Goal: Task Accomplishment & Management: Complete application form

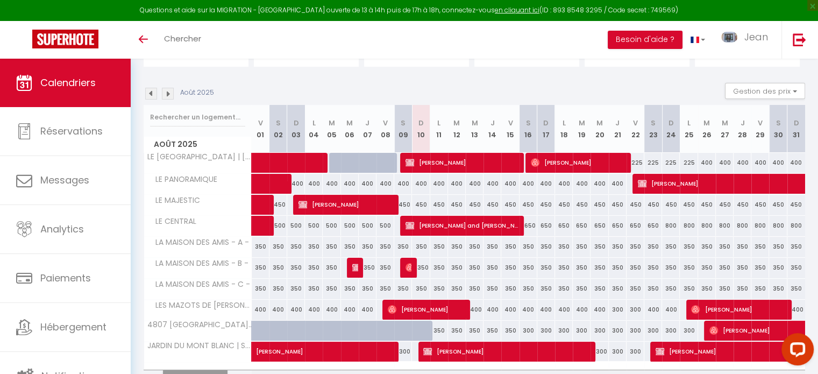
scroll to position [93, 0]
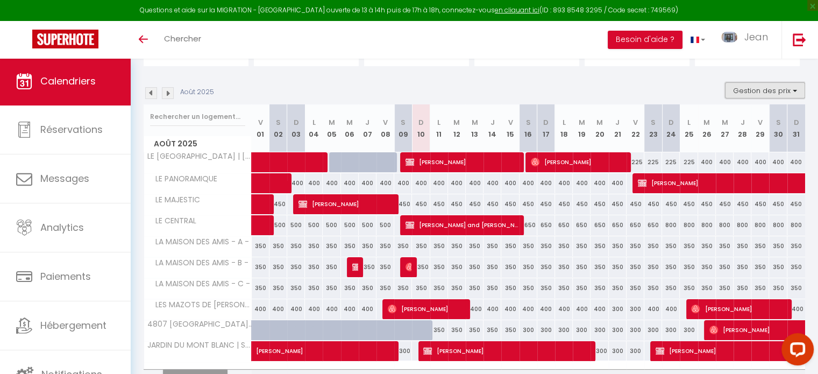
click at [751, 92] on button "Gestion des prix" at bounding box center [765, 90] width 80 height 16
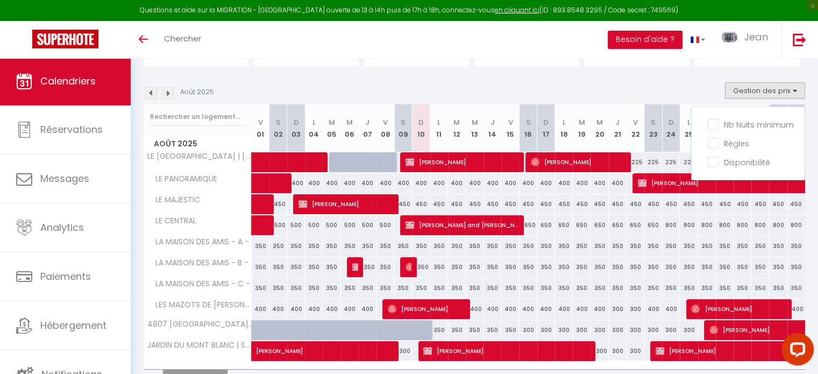
click at [697, 90] on div "Août 2025 Gestion des prix Nb Nuits minimum Règles Disponibilité" at bounding box center [474, 93] width 661 height 22
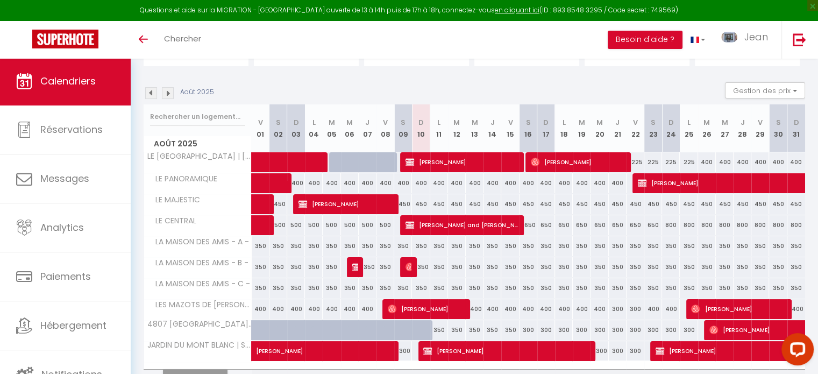
scroll to position [0, 0]
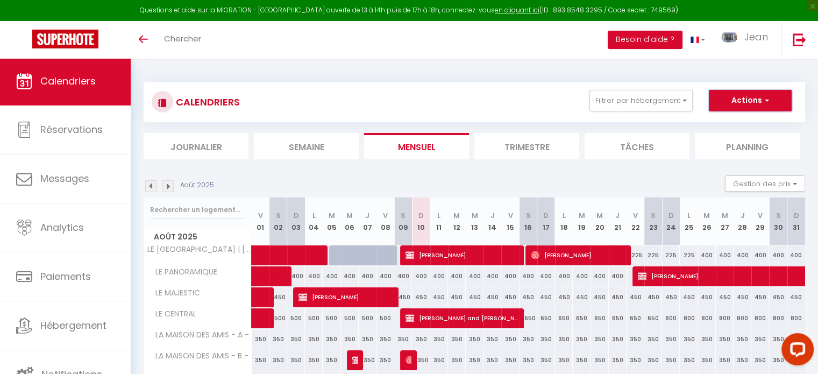
click at [757, 101] on button "Actions" at bounding box center [749, 101] width 83 height 22
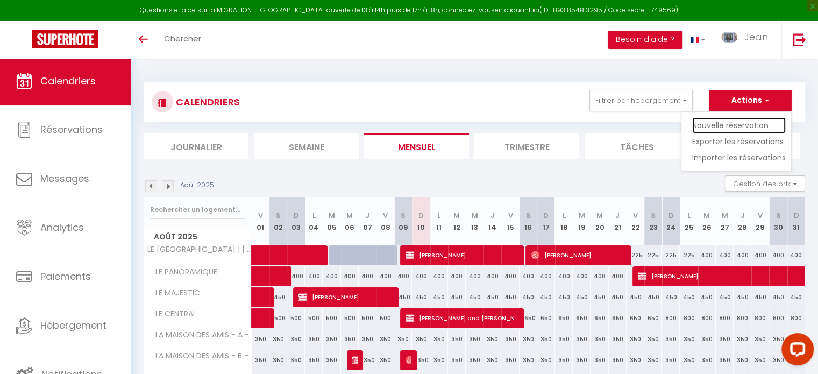
click at [712, 124] on link "Nouvelle réservation" at bounding box center [739, 125] width 94 height 16
select select
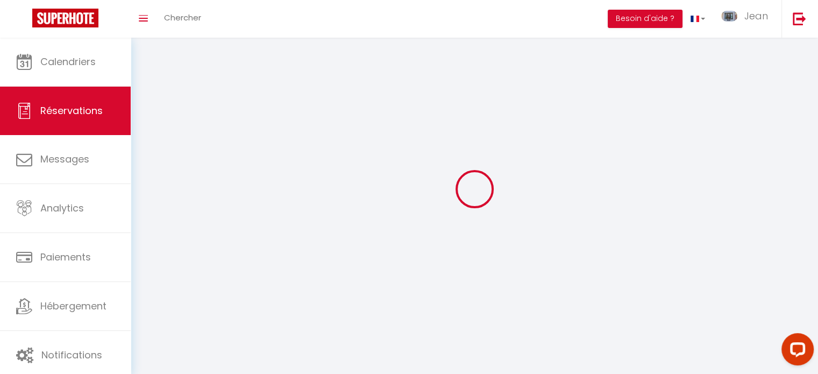
select select
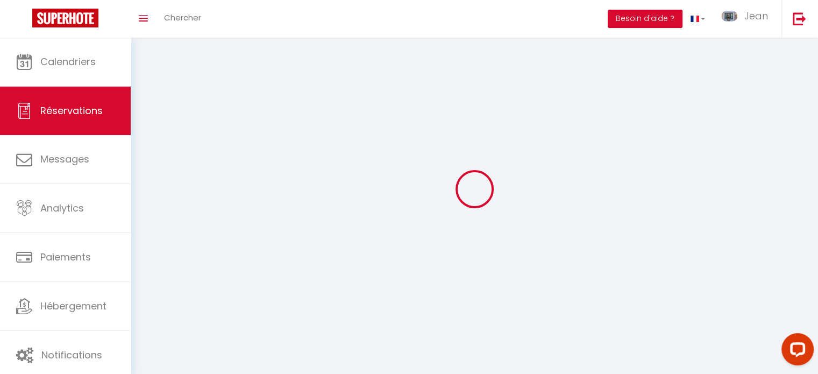
select select
checkbox input "false"
select select
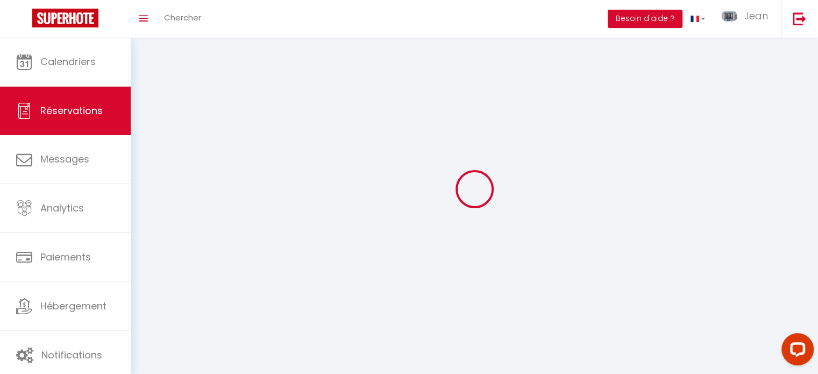
select select
checkbox input "false"
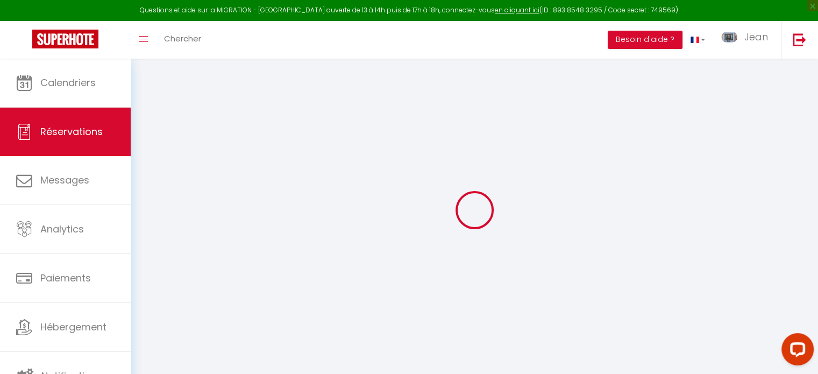
select select
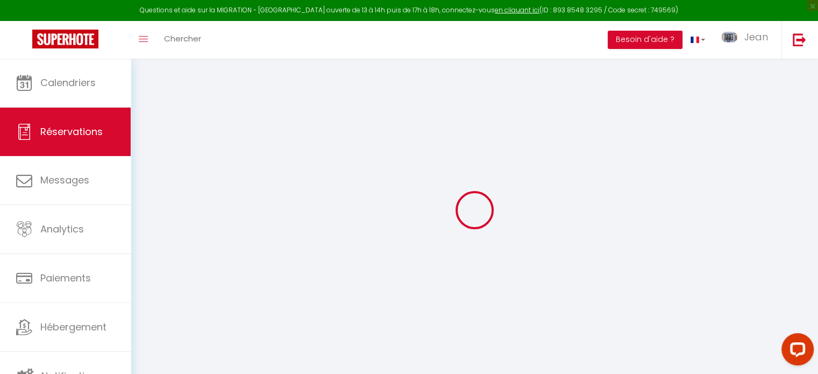
select select
checkbox input "false"
select select
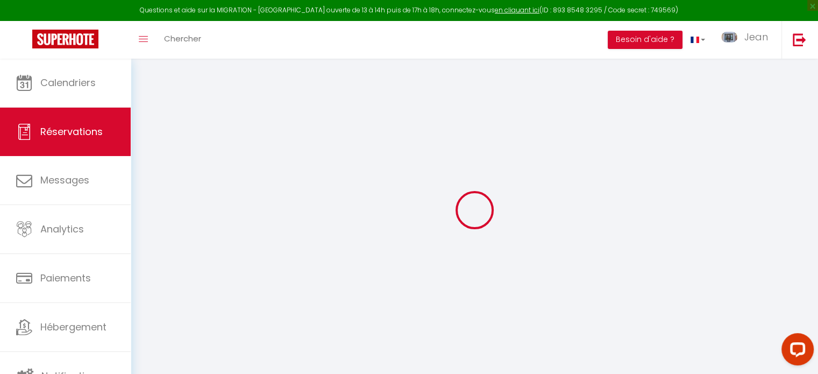
select select
checkbox input "false"
select select
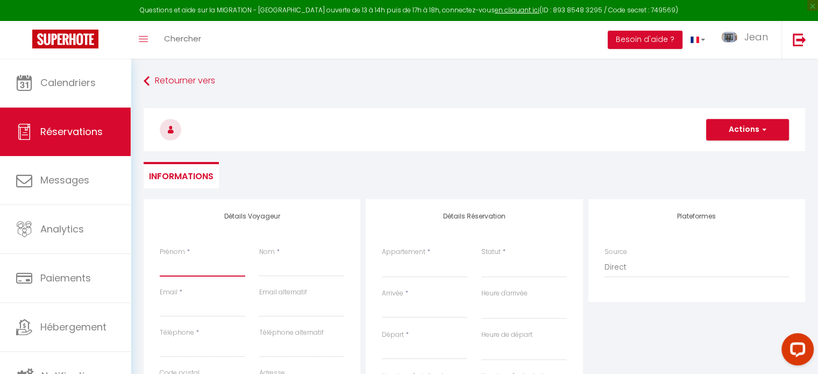
click at [228, 269] on input "Prénom" at bounding box center [202, 266] width 85 height 19
type input "T"
select select
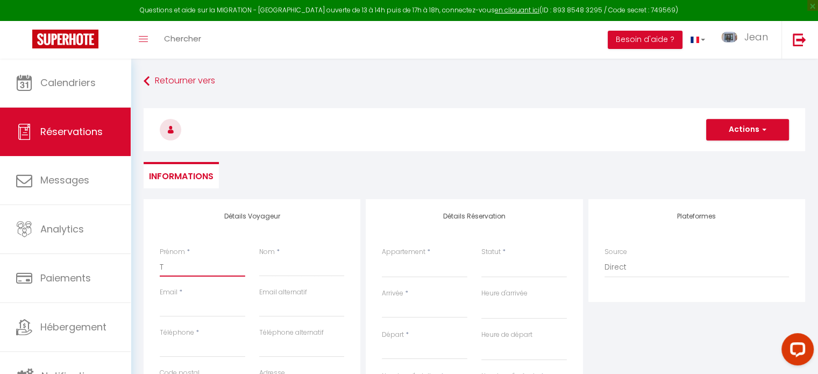
select select
checkbox input "false"
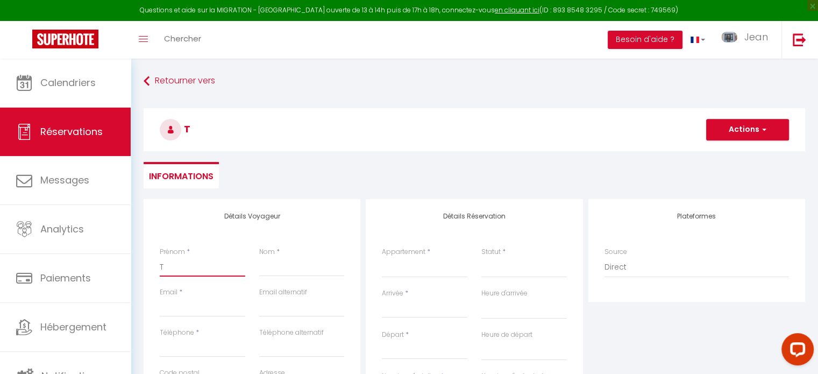
type input "TO"
select select
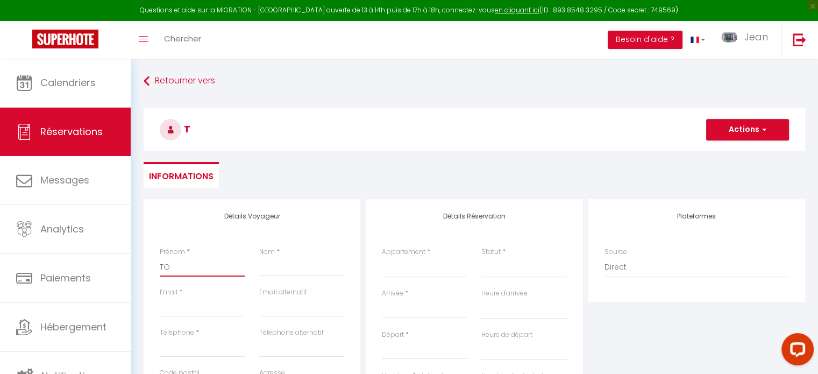
select select
checkbox input "false"
type input "TOP"
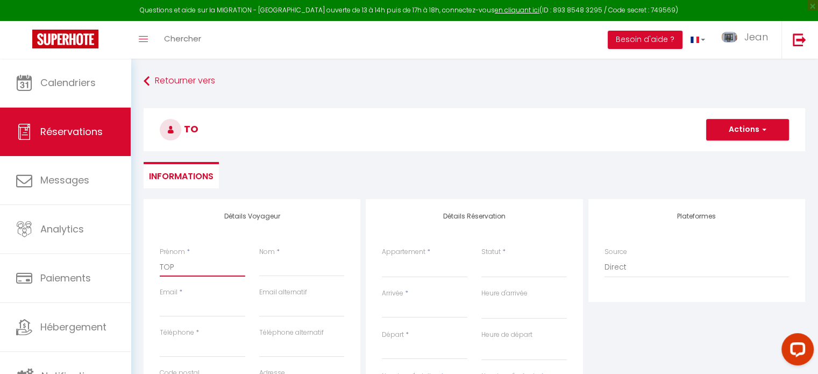
select select
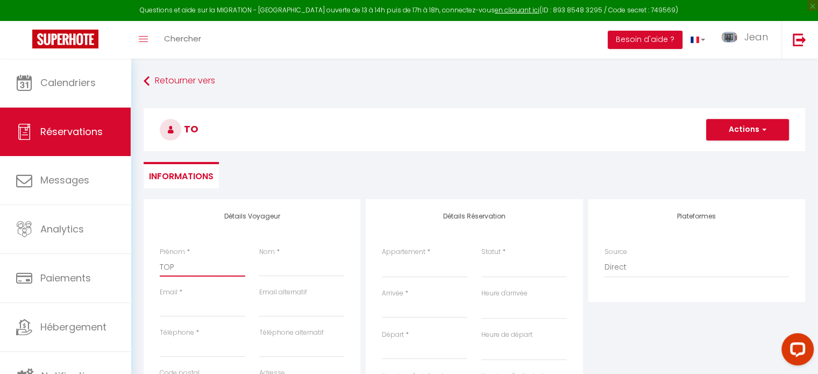
select select
checkbox input "false"
type input "TOP"
select select
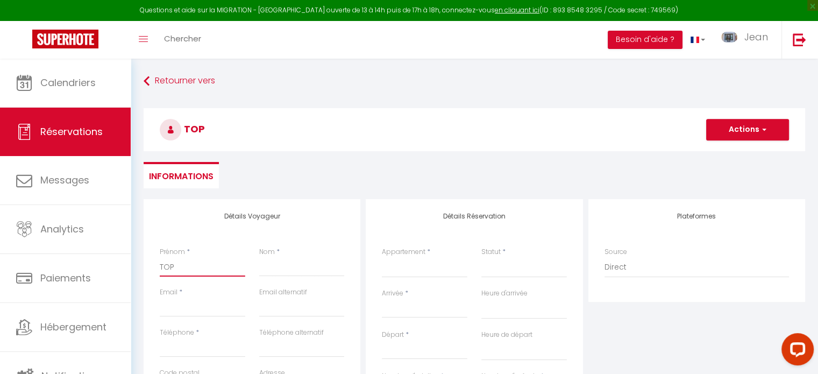
select select
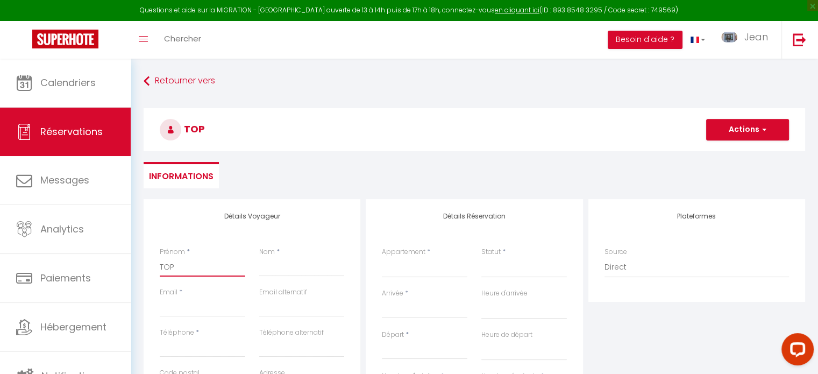
select select
checkbox input "false"
type input "TOP O"
select select
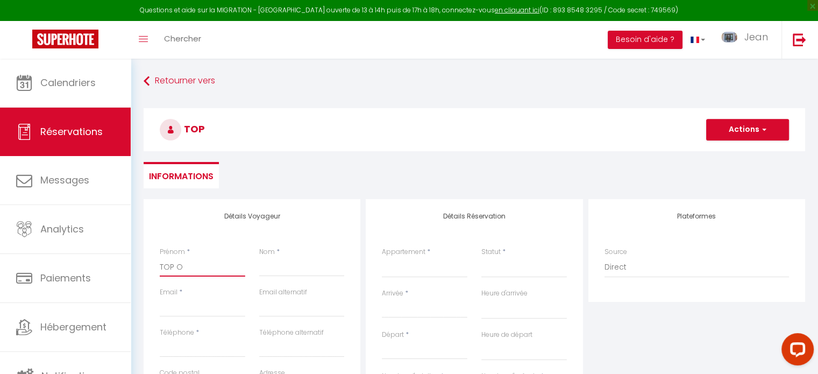
select select
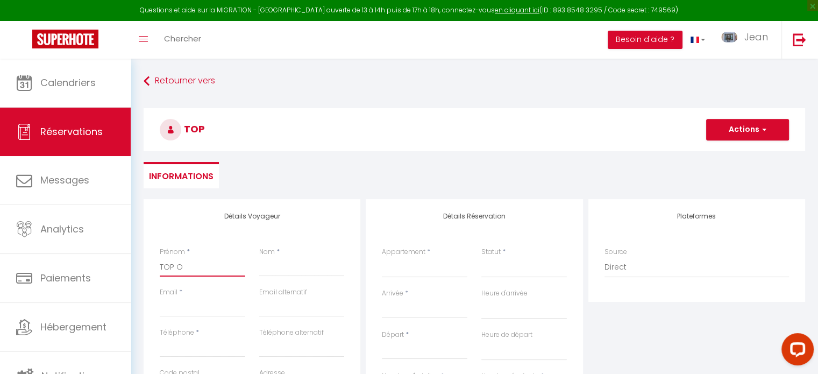
checkbox input "false"
type input "TOP OF"
select select
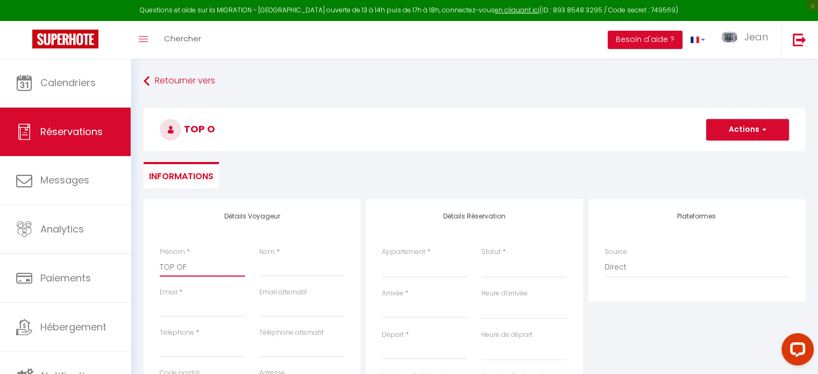
select select
checkbox input "false"
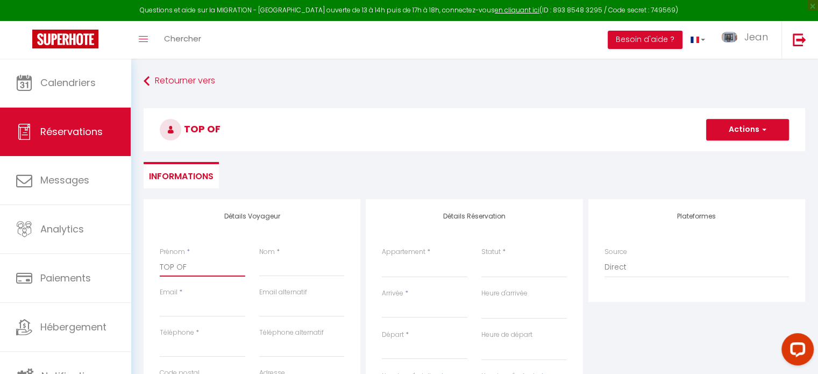
type input "TOP OF"
select select
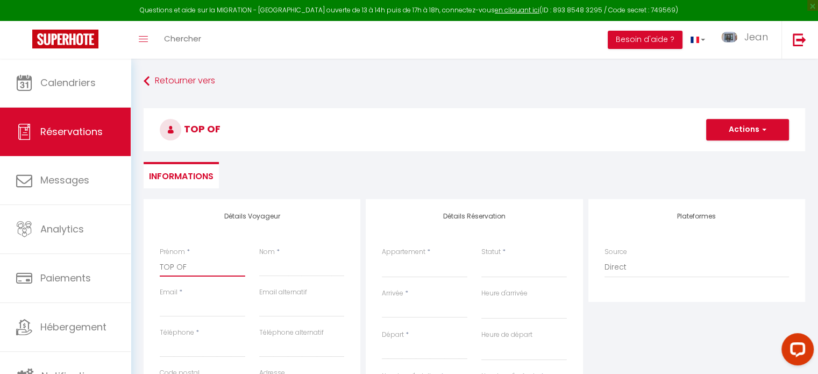
select select
checkbox input "false"
type input "TOP OF E"
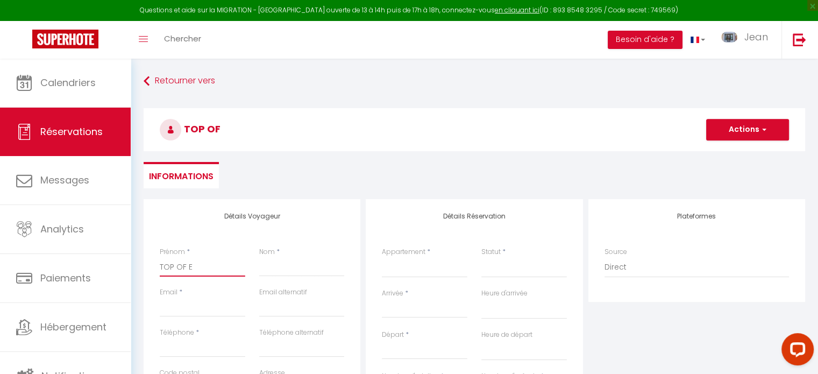
select select
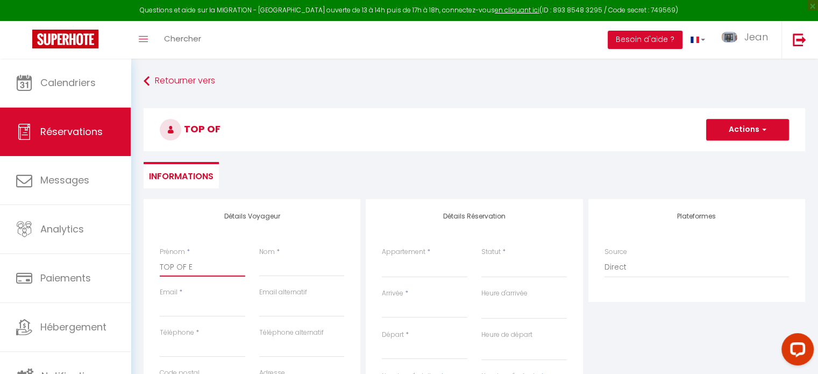
select select
checkbox input "false"
type input "TOP OF EU"
select select
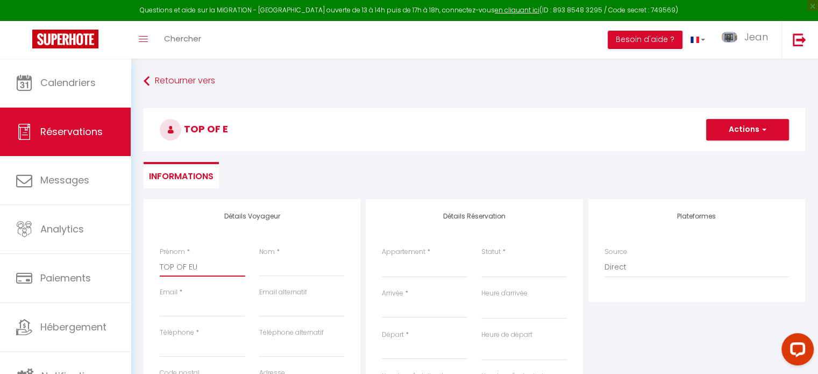
select select
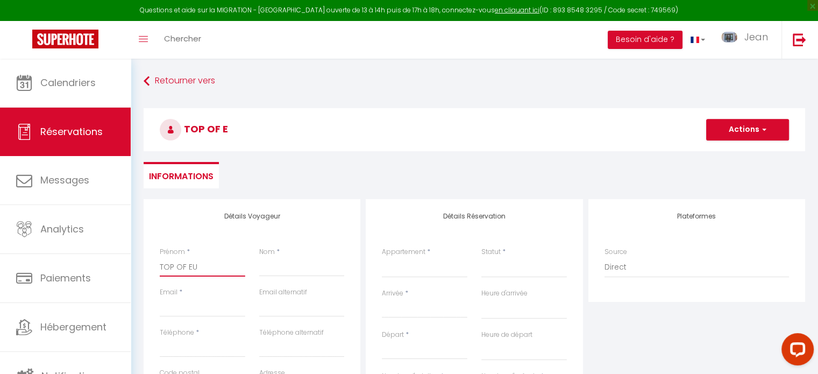
select select
checkbox input "false"
type input "TOP OF EUR"
select select
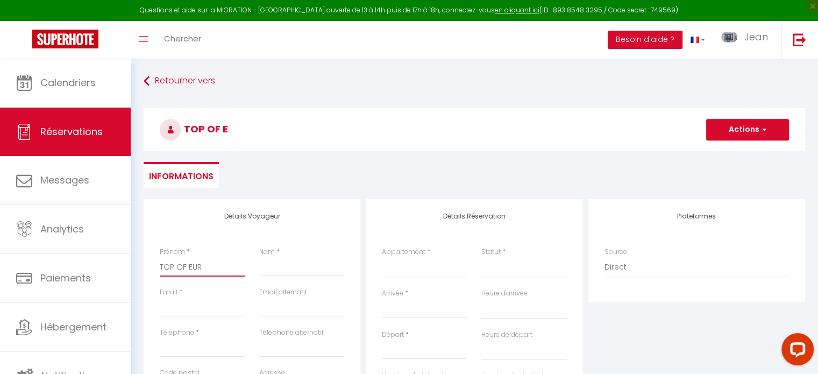
select select
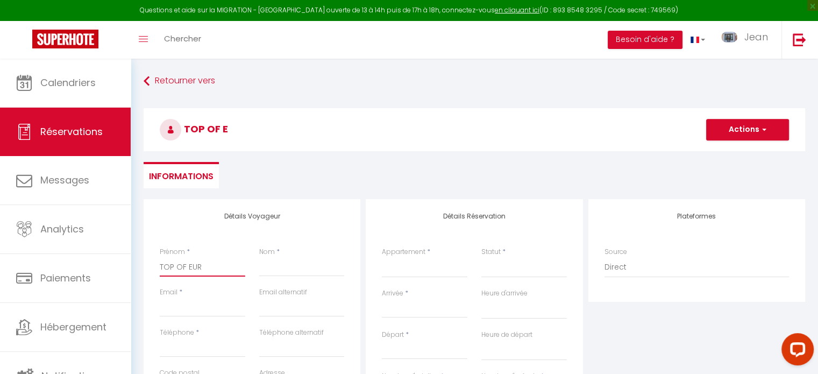
checkbox input "false"
type input "TOP OF EURO"
select select
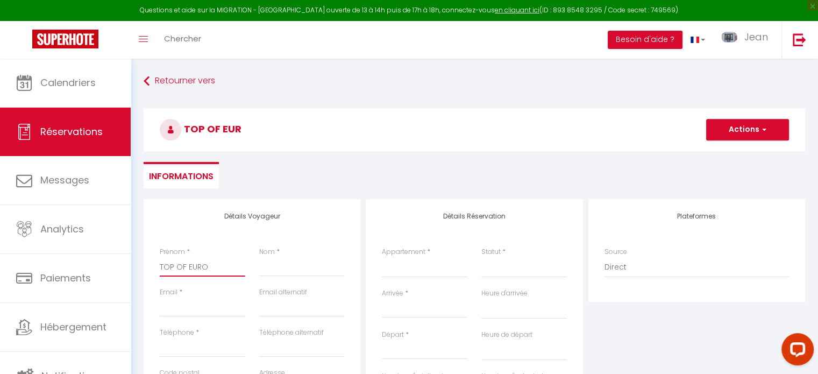
select select
checkbox input "false"
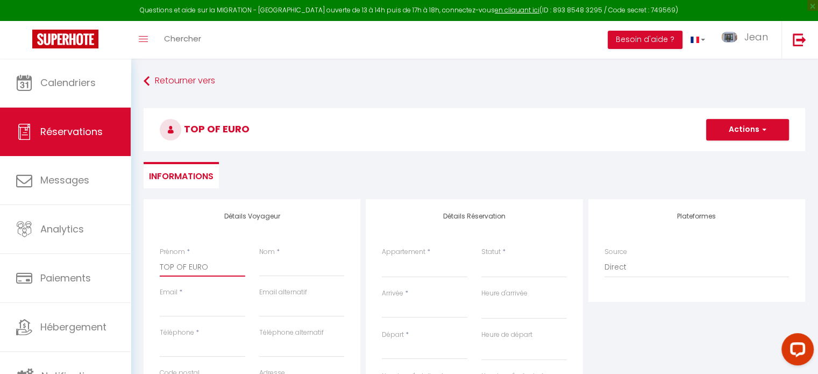
type input "TOP OF EUROP"
select select
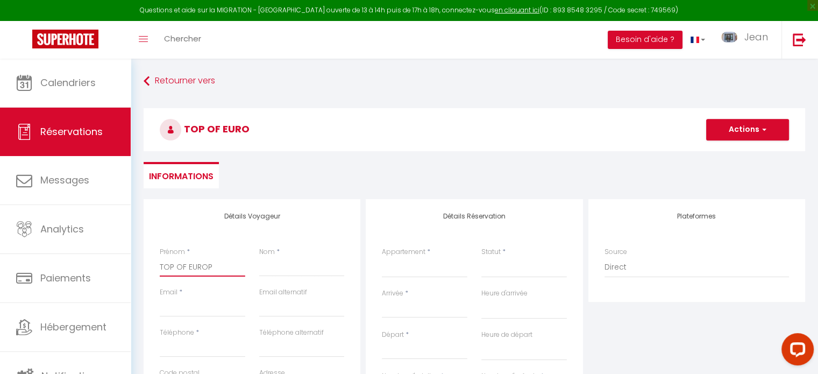
select select
checkbox input "false"
type input "TOP OF EUROPE"
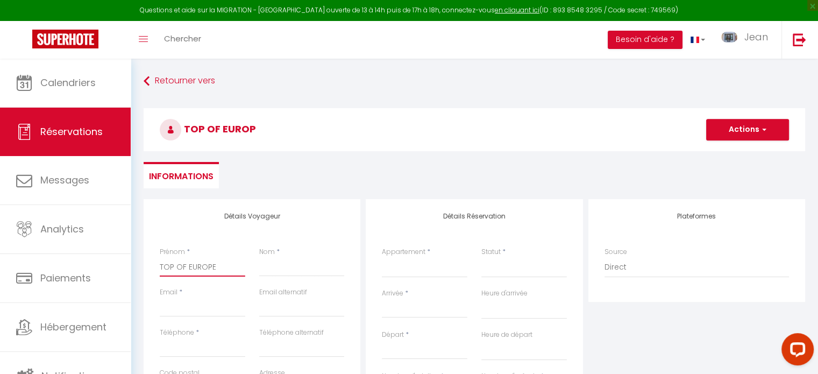
select select
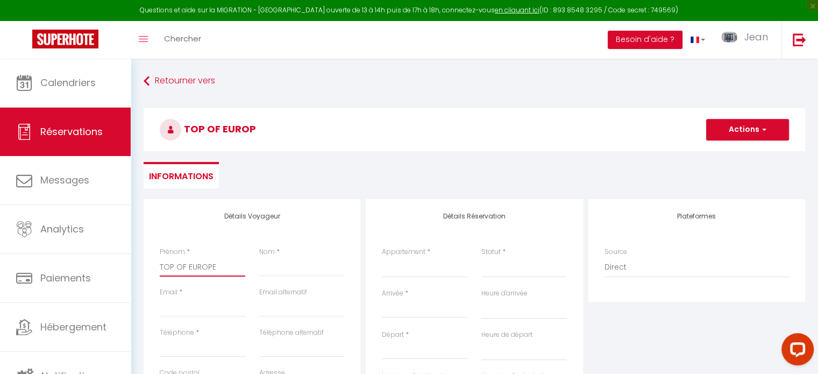
select select
checkbox input "false"
type input "TOP OF EUROPE"
click at [285, 269] on input "Nom" at bounding box center [301, 266] width 85 height 19
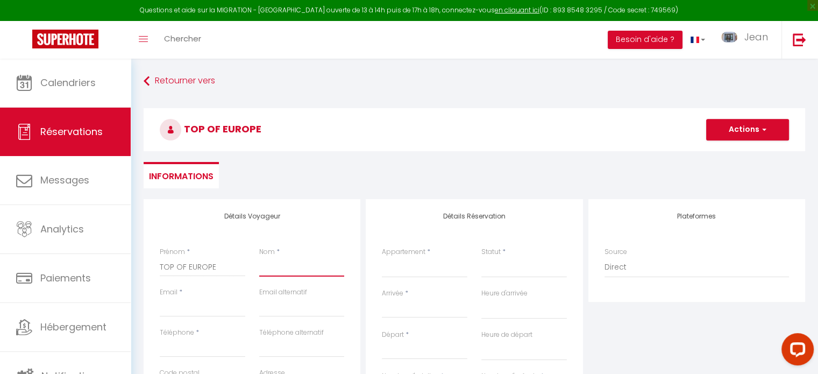
type input "GONCET"
type input "[EMAIL_ADDRESS][DOMAIN_NAME]"
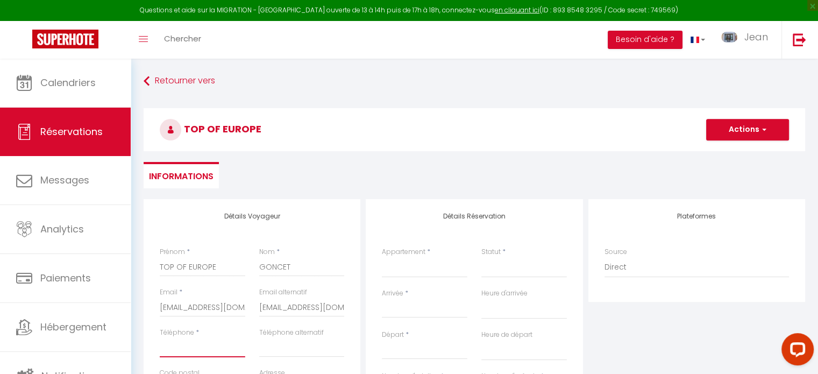
type input "0686931020"
type input "74400"
type input "Rue du Docteur Paccard74"
type input "CHAMONIX"
select select "FR"
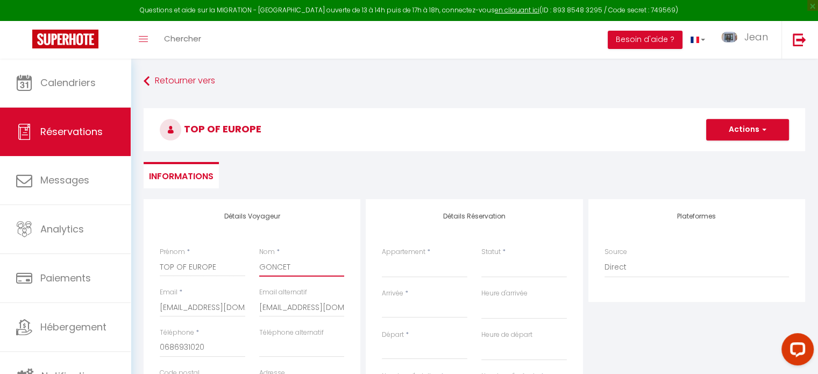
select select
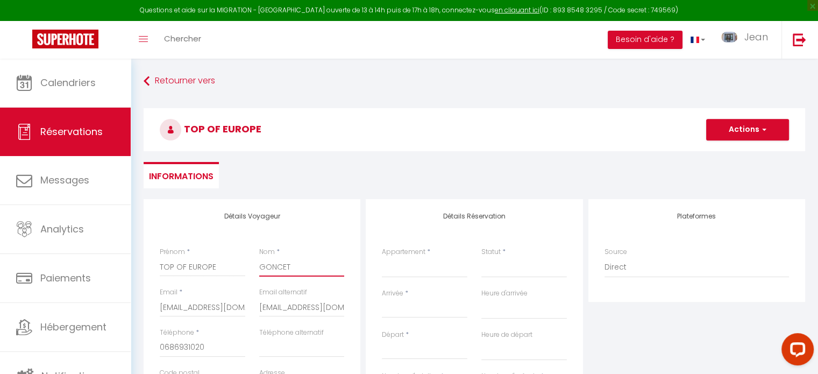
select select
checkbox input "false"
click at [398, 273] on select "LE [GEOGRAPHIC_DATA] | [GEOGRAPHIC_DATA] | [GEOGRAPHIC_DATA] [GEOGRAPHIC_DATA] …" at bounding box center [424, 267] width 85 height 20
select select "62405"
click at [382, 257] on select "LE [GEOGRAPHIC_DATA] | [GEOGRAPHIC_DATA] | [GEOGRAPHIC_DATA] [GEOGRAPHIC_DATA] …" at bounding box center [424, 267] width 85 height 20
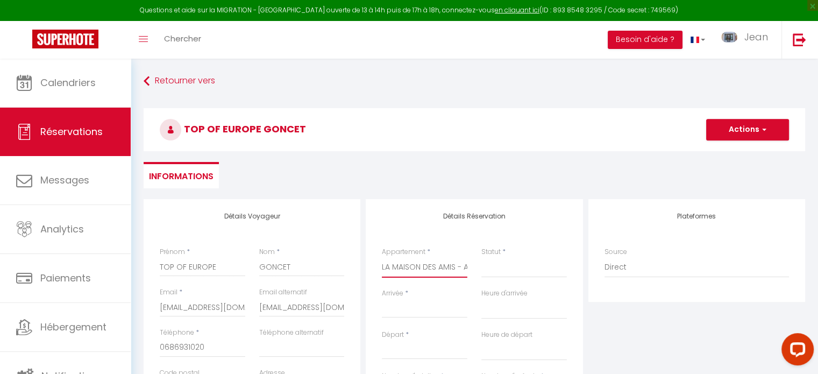
select select
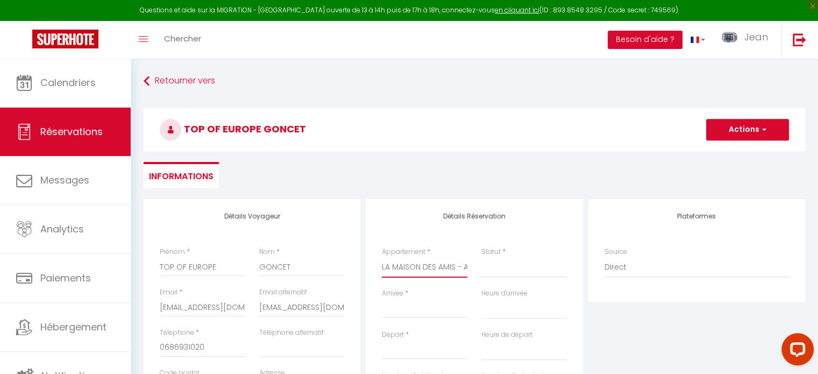
checkbox input "false"
select select
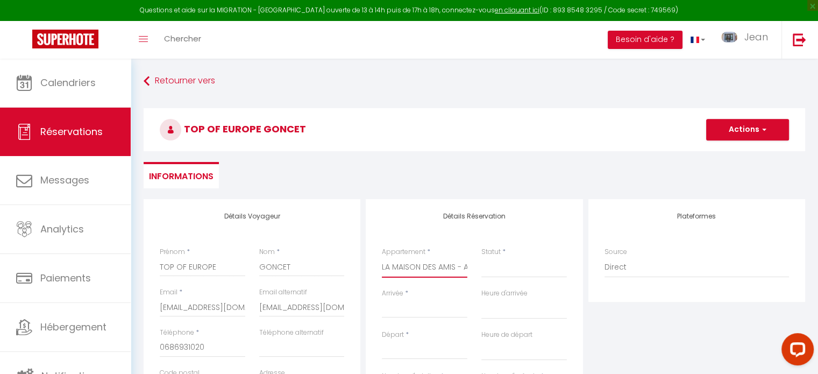
select select
checkbox input "false"
click at [407, 313] on input "Arrivée" at bounding box center [424, 309] width 85 height 14
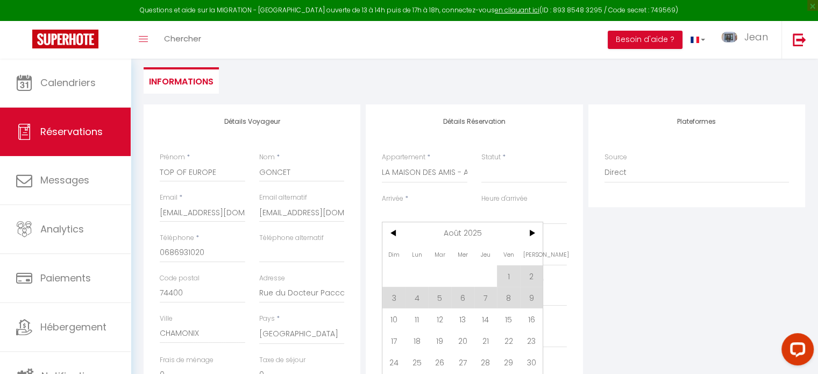
scroll to position [102, 0]
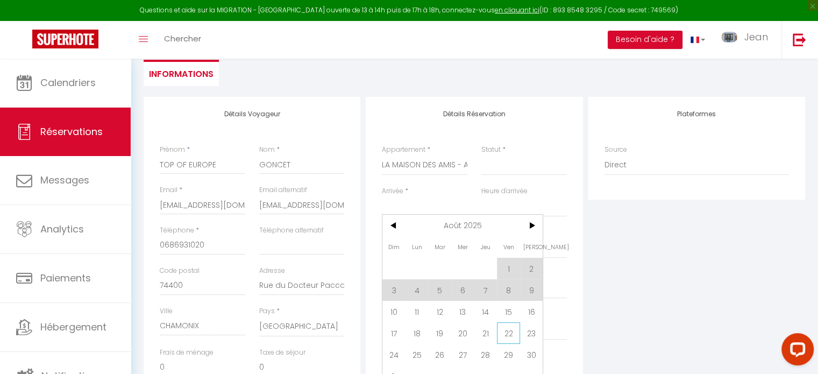
click at [509, 336] on span "22" at bounding box center [508, 333] width 23 height 22
select select
type input "Ven 22 Août 2025"
select select
type input "Sam 23 Août 2025"
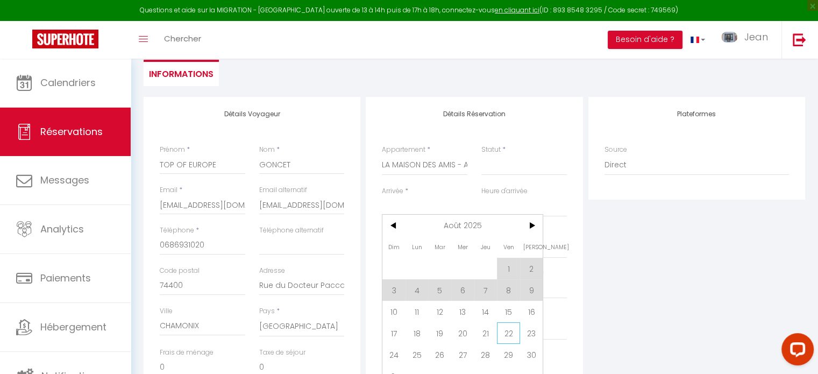
select select
checkbox input "false"
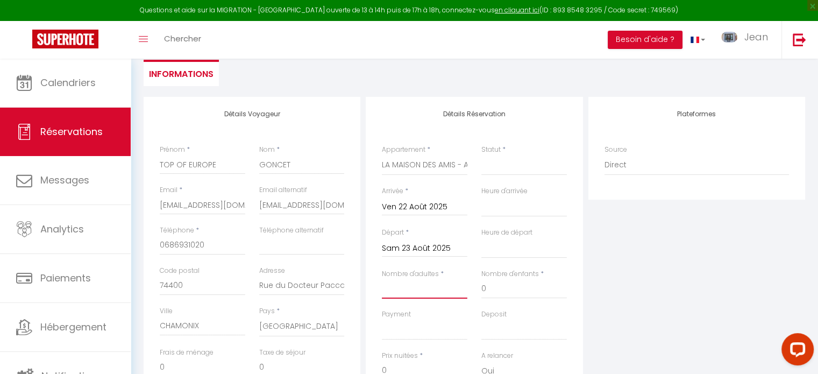
click at [420, 286] on input "Nombre d'adultes" at bounding box center [424, 288] width 85 height 19
type input "4"
select select
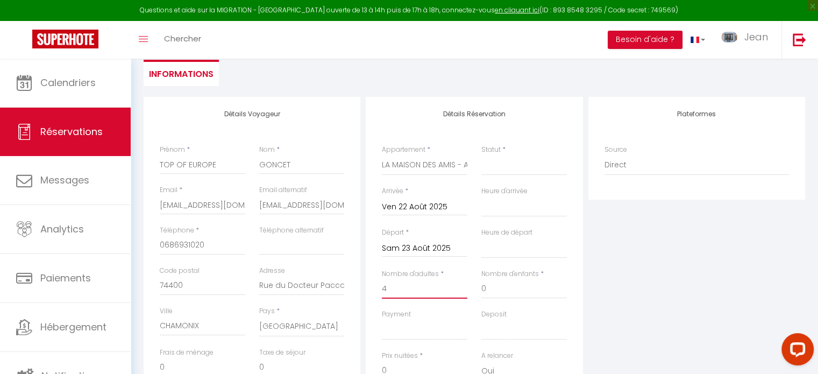
select select
checkbox input "false"
type input "20"
select select
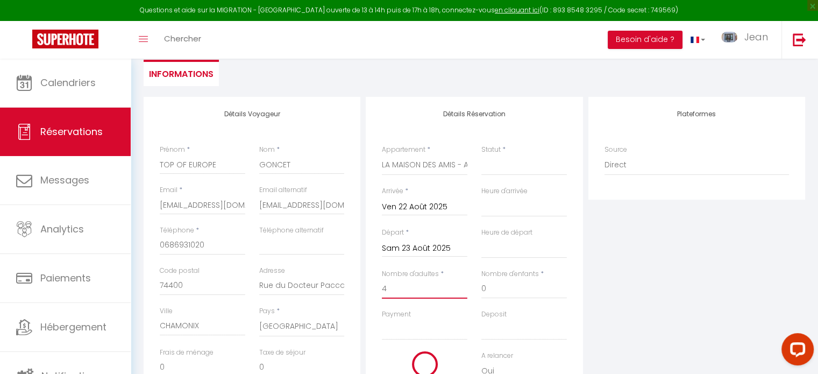
select select
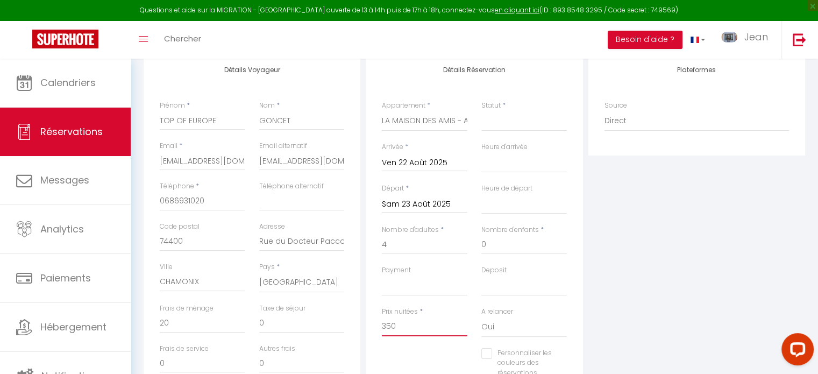
click at [408, 325] on input "350" at bounding box center [424, 326] width 85 height 19
click at [529, 124] on select "Confirmé Non Confirmé [PERSON_NAME] par le voyageur No Show Request" at bounding box center [523, 121] width 85 height 20
click at [481, 111] on select "Confirmé Non Confirmé [PERSON_NAME] par le voyageur No Show Request" at bounding box center [523, 121] width 85 height 20
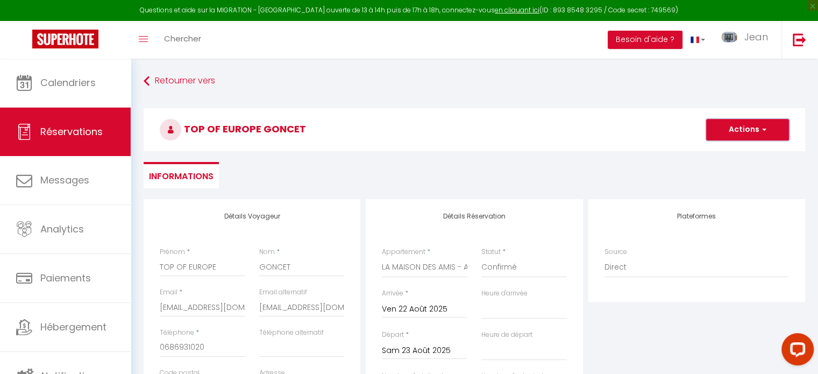
click at [740, 126] on button "Actions" at bounding box center [747, 130] width 83 height 22
click at [726, 153] on link "Enregistrer" at bounding box center [736, 153] width 85 height 14
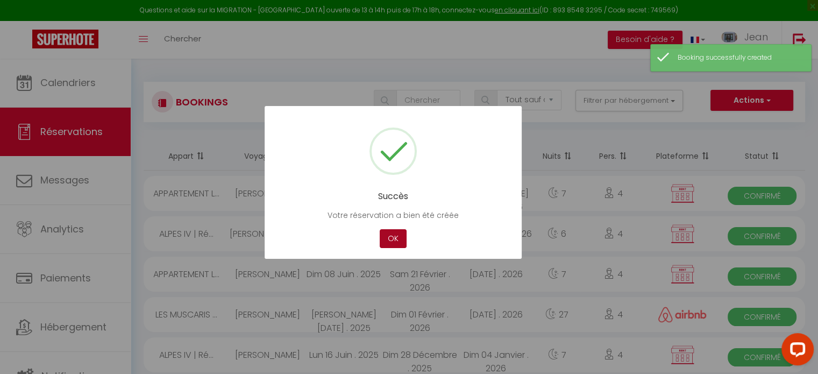
click at [391, 240] on button "OK" at bounding box center [392, 238] width 27 height 19
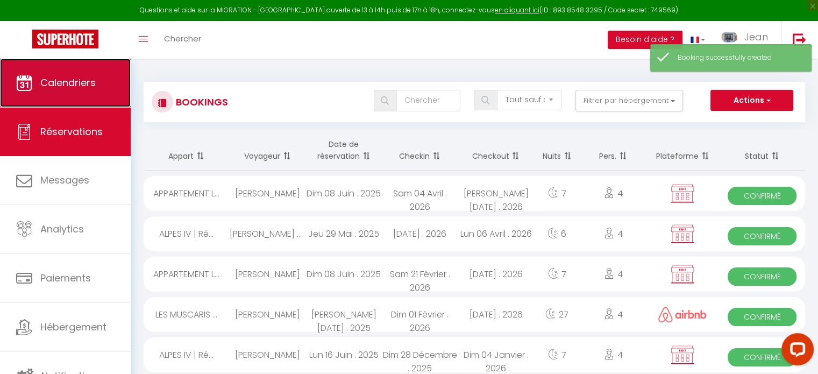
click at [69, 85] on span "Calendriers" at bounding box center [67, 82] width 55 height 13
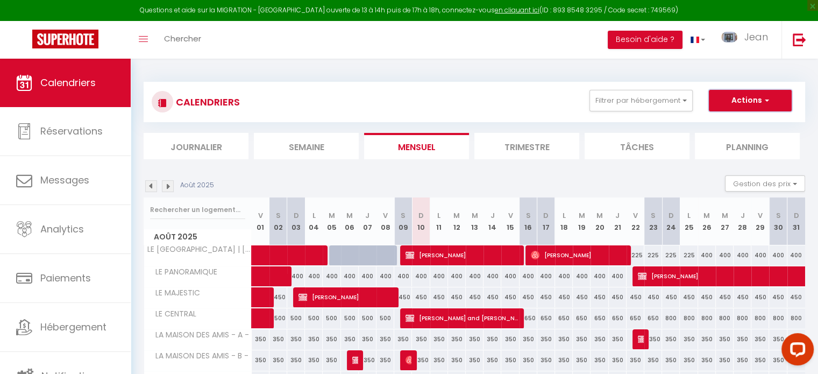
click at [748, 101] on button "Actions" at bounding box center [749, 101] width 83 height 22
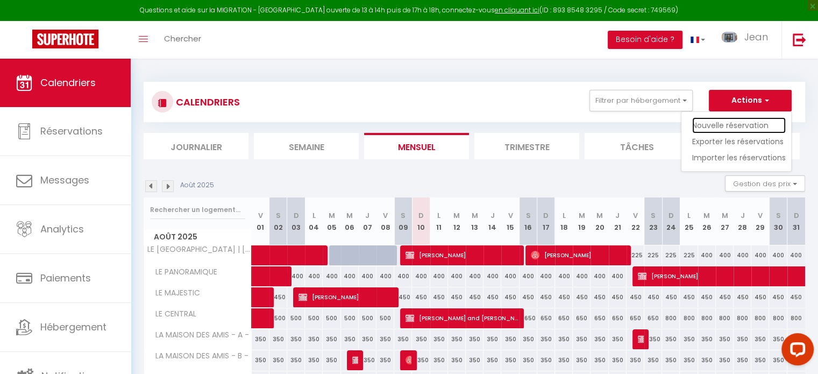
click at [721, 126] on link "Nouvelle réservation" at bounding box center [739, 125] width 94 height 16
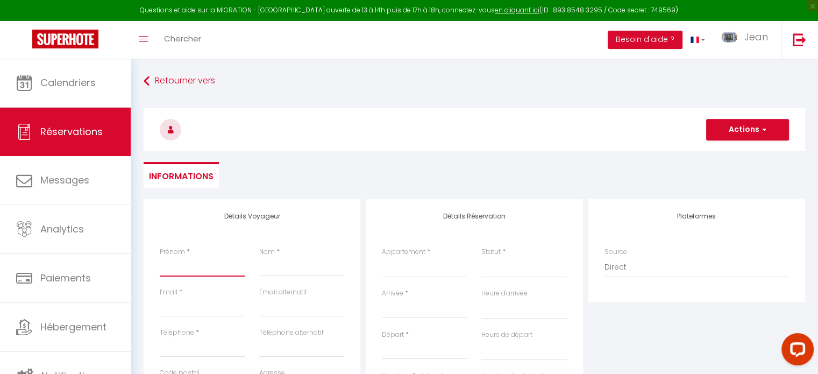
click at [234, 270] on input "Prénom" at bounding box center [202, 266] width 85 height 19
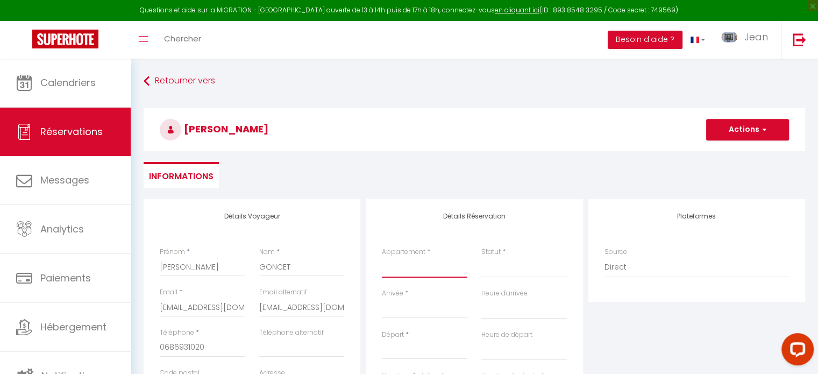
click at [426, 270] on select "LE [GEOGRAPHIC_DATA] | [GEOGRAPHIC_DATA] | [GEOGRAPHIC_DATA] [GEOGRAPHIC_DATA] …" at bounding box center [424, 267] width 85 height 20
click at [382, 257] on select "LE [GEOGRAPHIC_DATA] | [GEOGRAPHIC_DATA] | [GEOGRAPHIC_DATA] [GEOGRAPHIC_DATA] …" at bounding box center [424, 267] width 85 height 20
click at [402, 314] on input "Arrivée" at bounding box center [424, 309] width 85 height 14
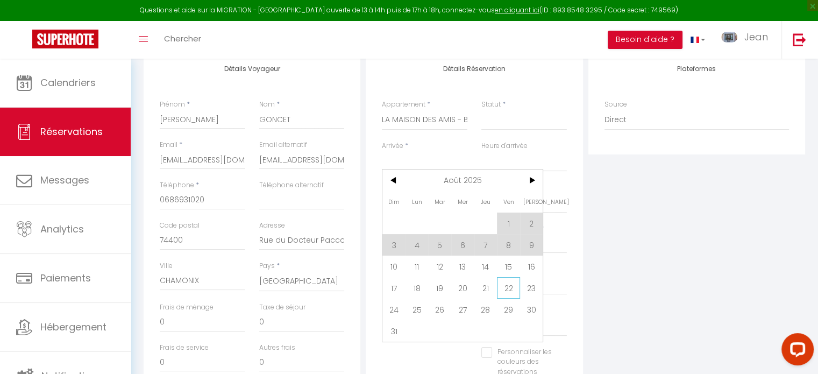
scroll to position [148, 0]
click at [510, 286] on span "22" at bounding box center [508, 287] width 23 height 22
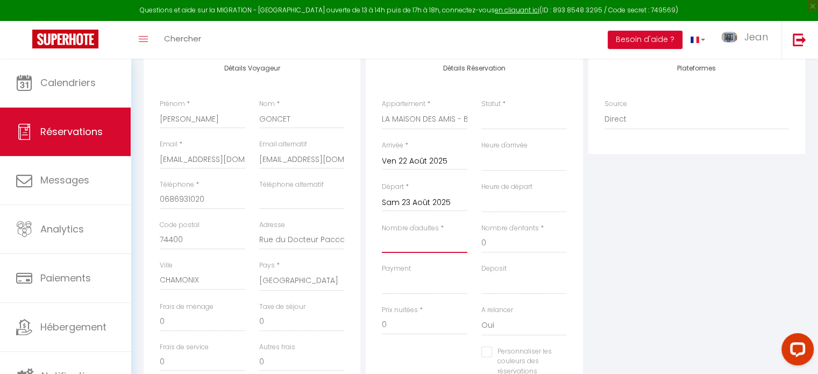
click at [411, 244] on input "Nombre d'adultes" at bounding box center [424, 242] width 85 height 19
drag, startPoint x: 497, startPoint y: 125, endPoint x: 498, endPoint y: 137, distance: 11.9
click at [498, 137] on div "Statut * Confirmé Non Confirmé Annulé Annulé par le voyageur No Show Request" at bounding box center [523, 119] width 99 height 41
click at [481, 109] on select "Confirmé Non Confirmé [PERSON_NAME] par le voyageur No Show Request" at bounding box center [523, 119] width 85 height 20
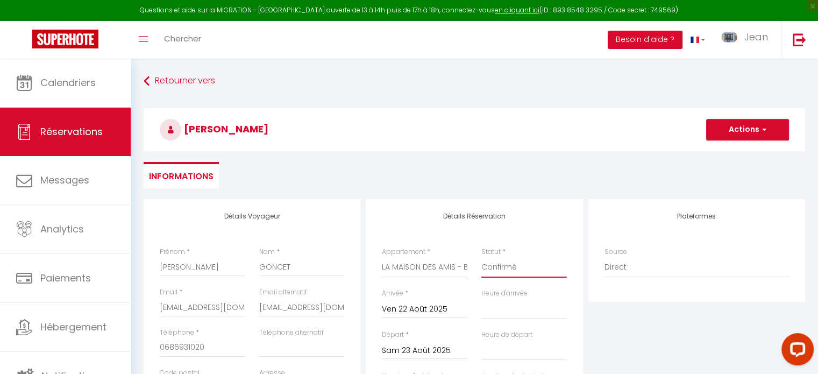
scroll to position [0, 0]
click at [753, 128] on button "Actions" at bounding box center [747, 130] width 83 height 22
click at [714, 152] on link "Enregistrer" at bounding box center [736, 153] width 85 height 14
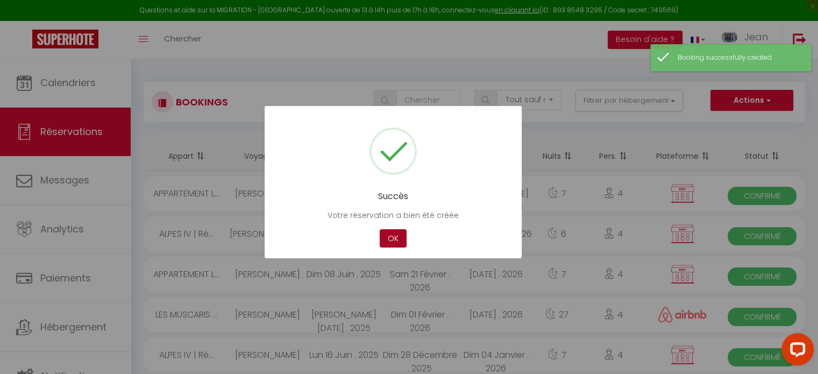
click at [395, 236] on button "OK" at bounding box center [392, 238] width 27 height 19
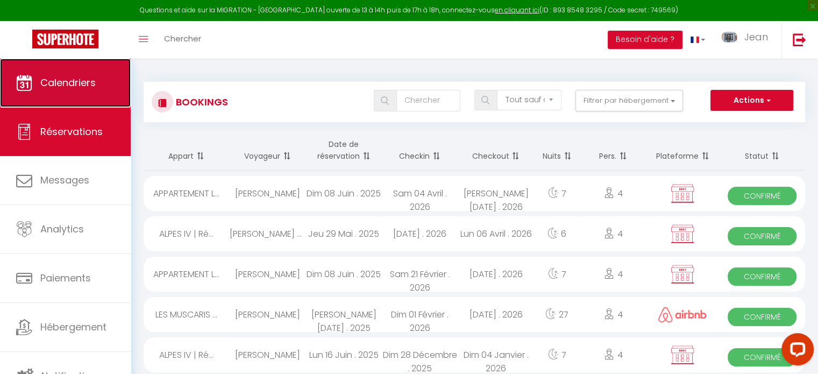
click at [77, 81] on span "Calendriers" at bounding box center [67, 82] width 55 height 13
